Goal: Task Accomplishment & Management: Use online tool/utility

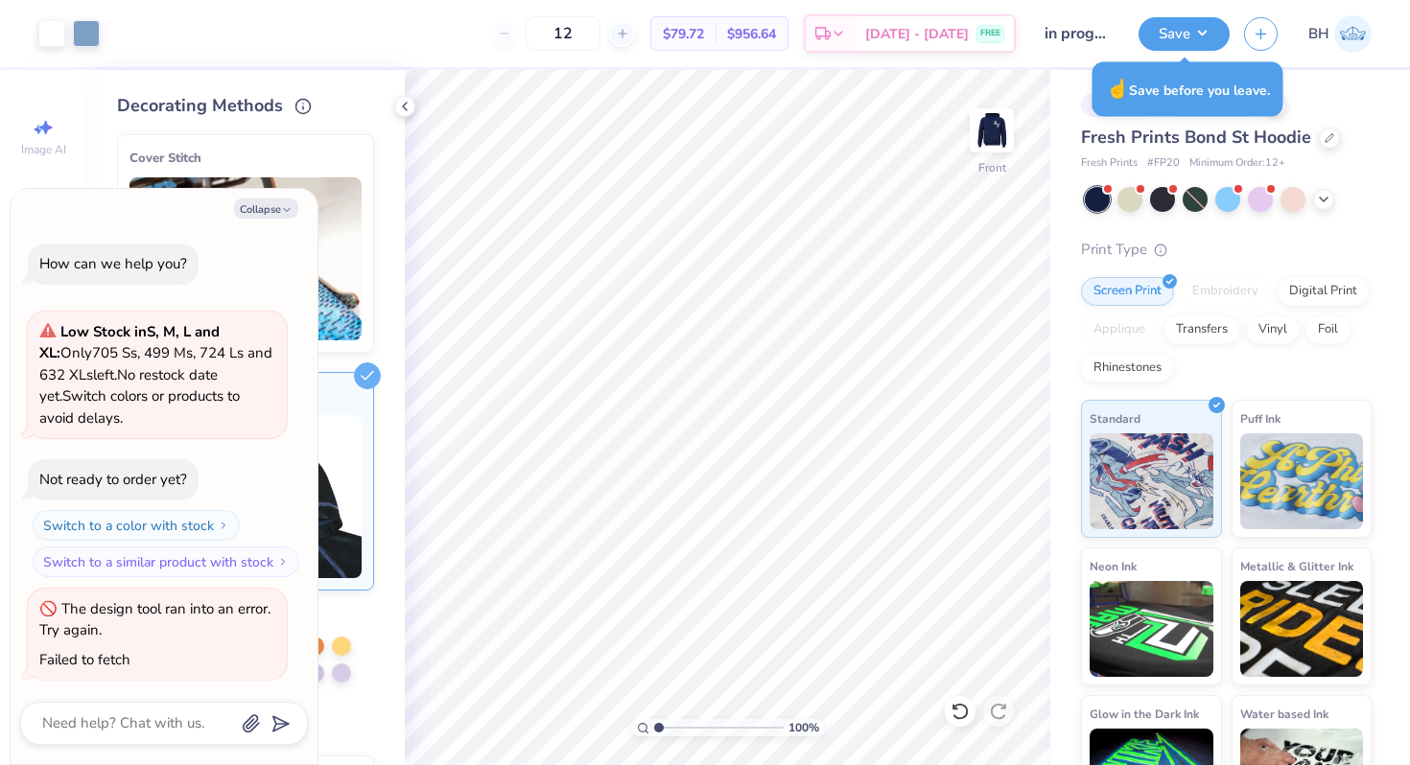
scroll to position [98, 0]
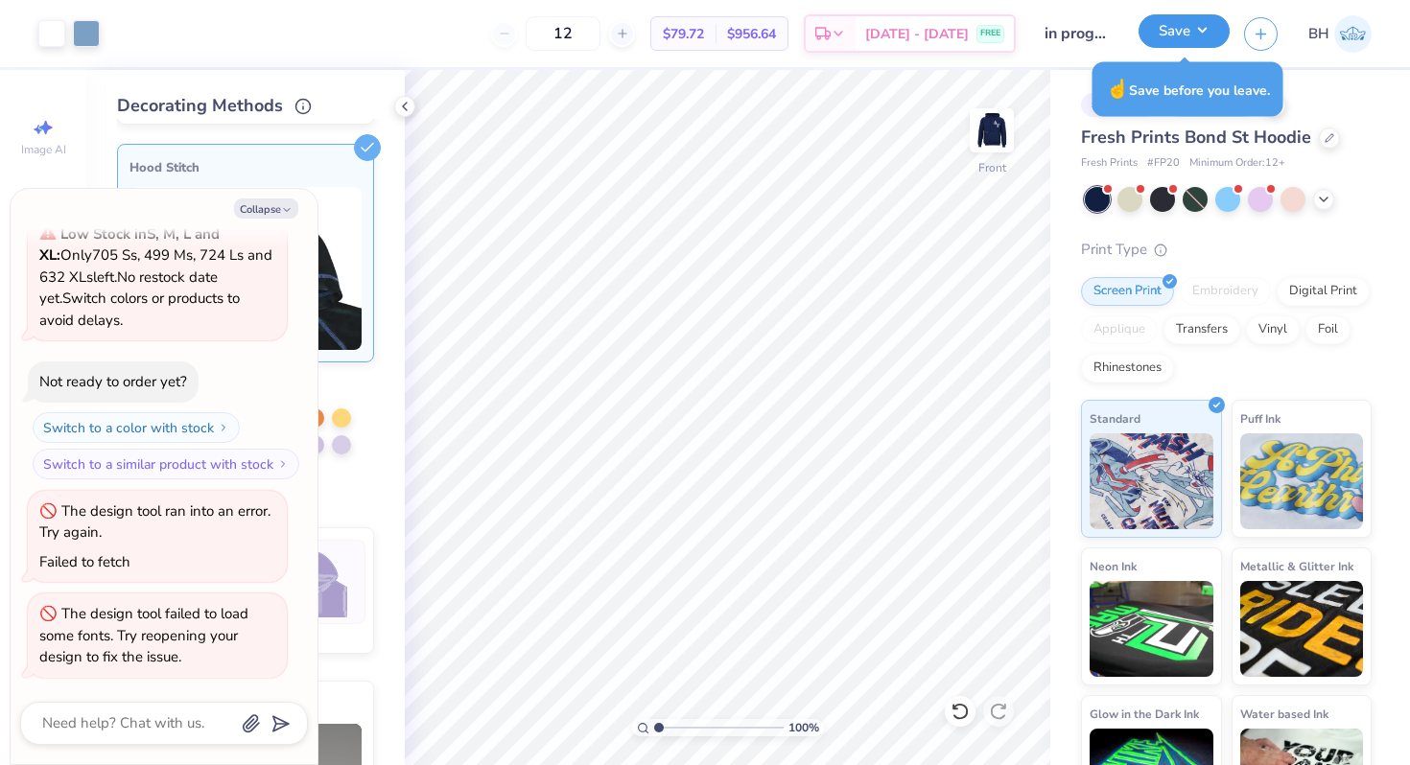
click at [1143, 33] on button "Save" at bounding box center [1183, 31] width 91 height 34
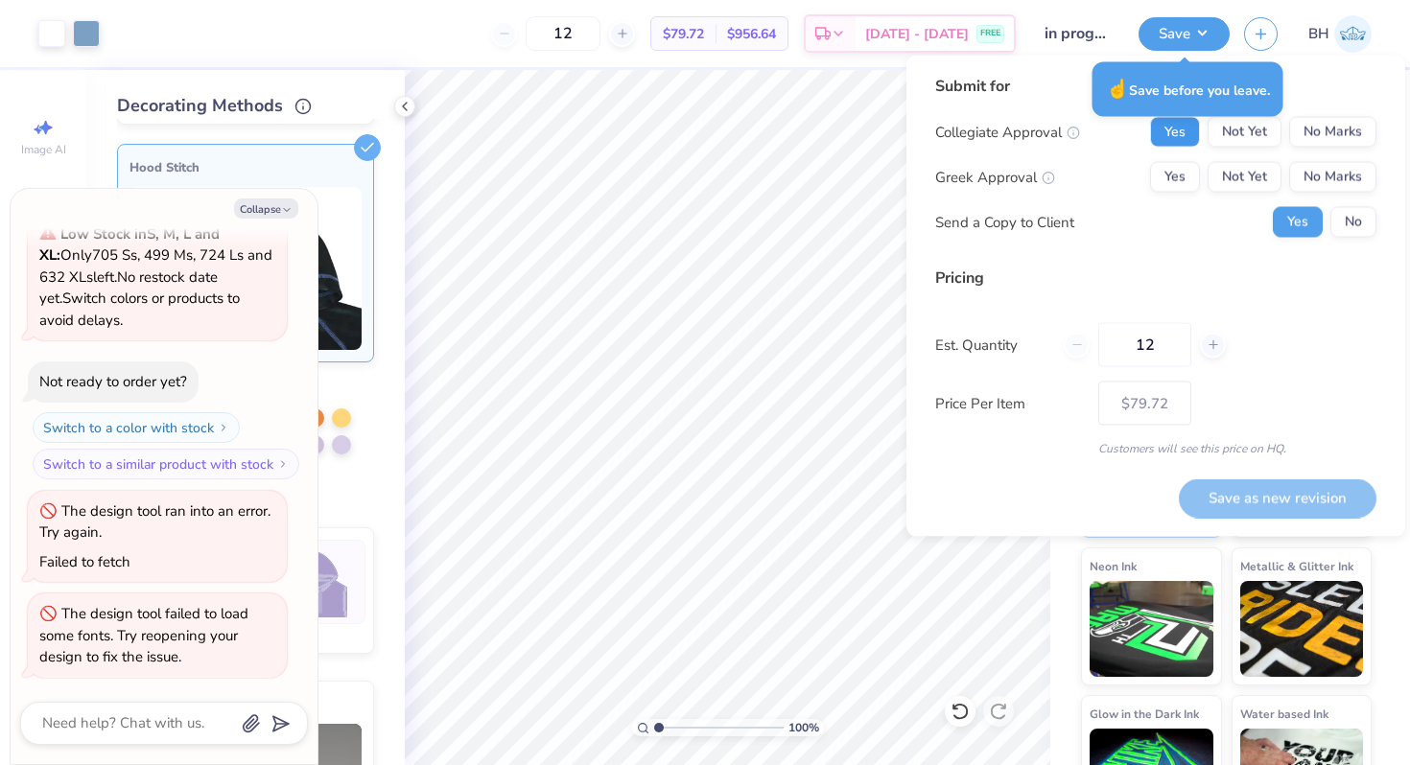
click at [1180, 126] on button "Yes" at bounding box center [1175, 132] width 50 height 31
click at [1180, 184] on button "Yes" at bounding box center [1175, 177] width 50 height 31
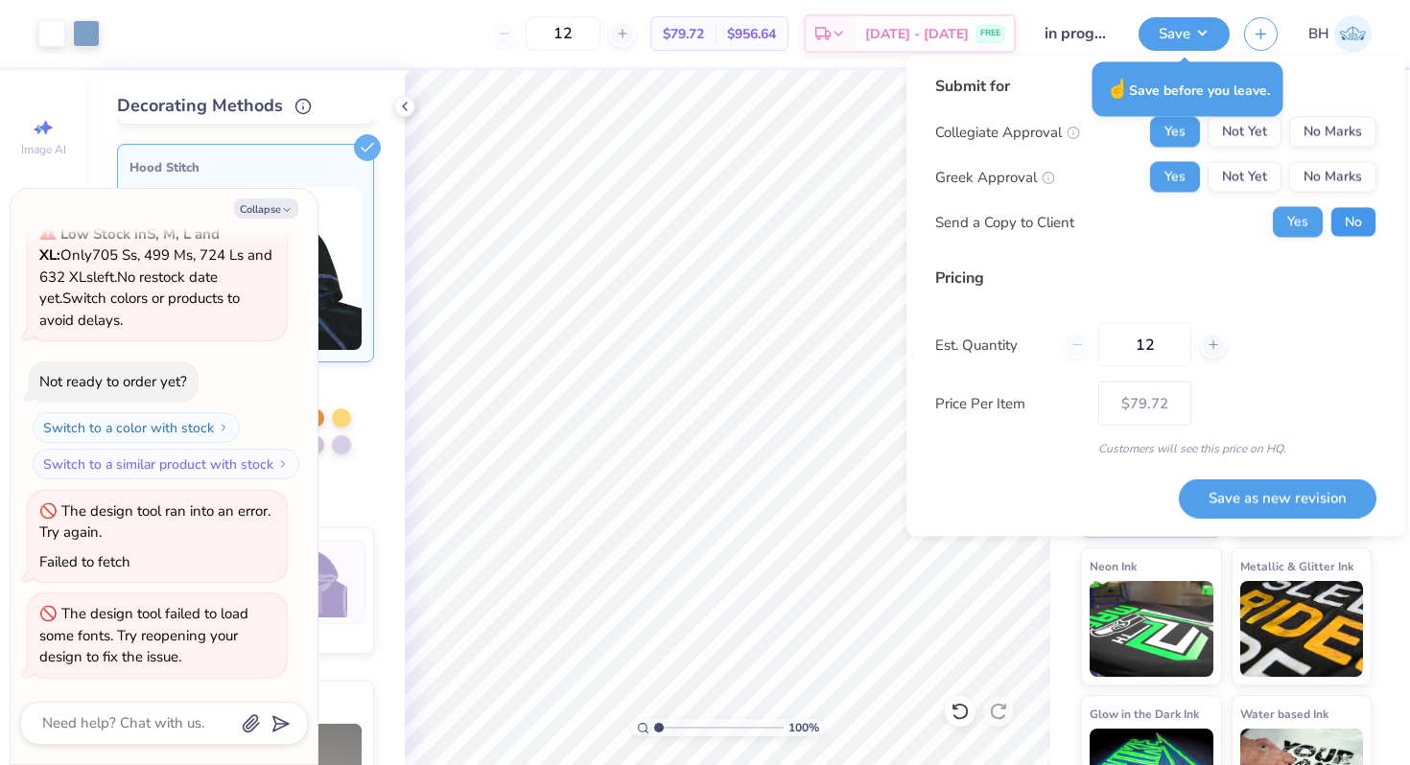
click at [1344, 220] on button "No" at bounding box center [1353, 222] width 46 height 31
type textarea "x"
click at [1259, 493] on button "Save as new revision" at bounding box center [1278, 498] width 198 height 39
type input "– –"
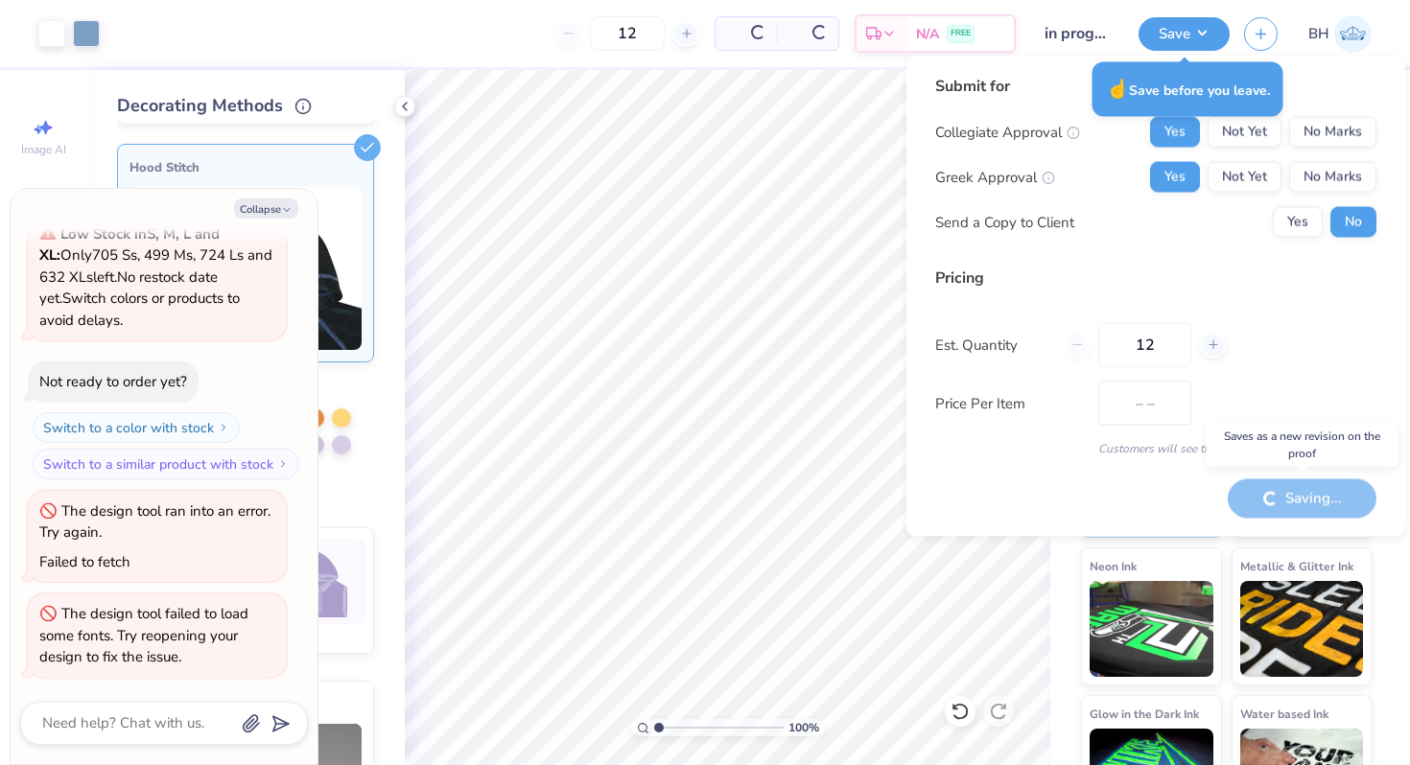
type textarea "x"
type input "$79.72"
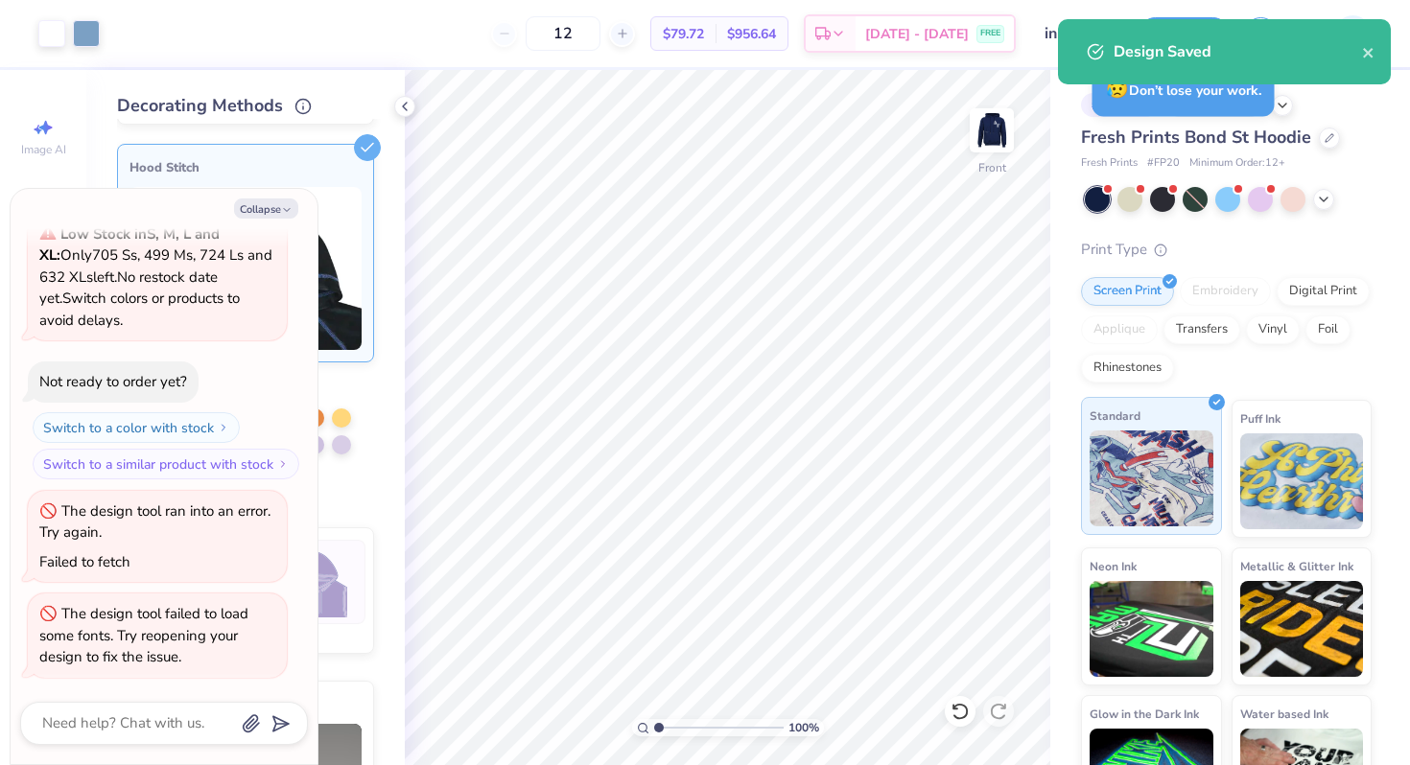
type textarea "x"
